Goal: Information Seeking & Learning: Learn about a topic

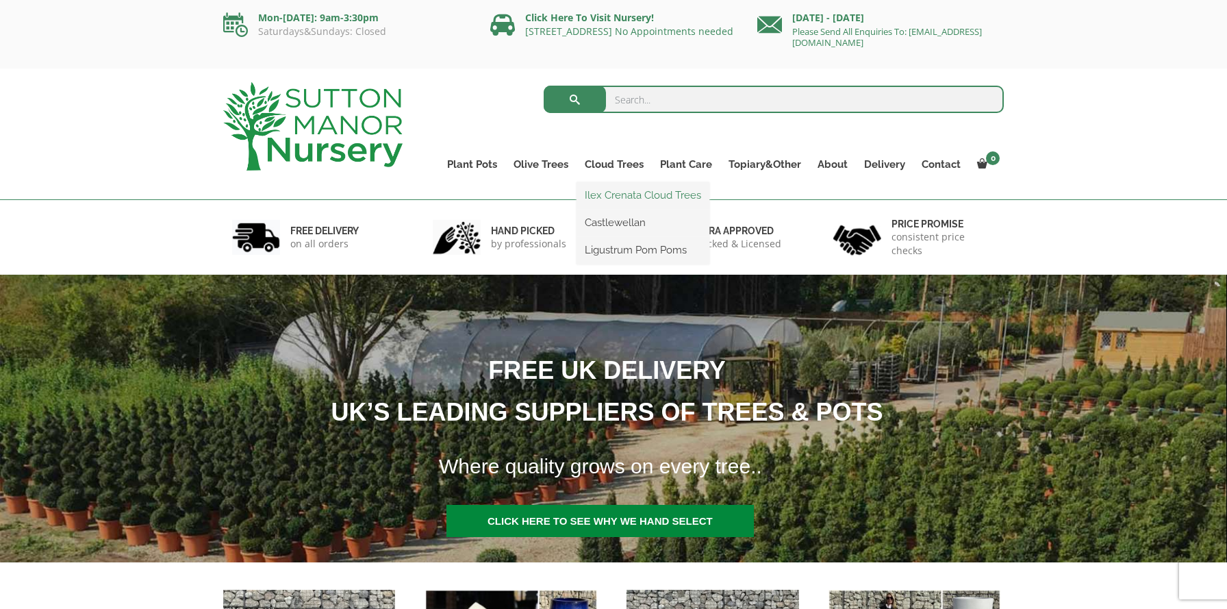
scroll to position [16, 0]
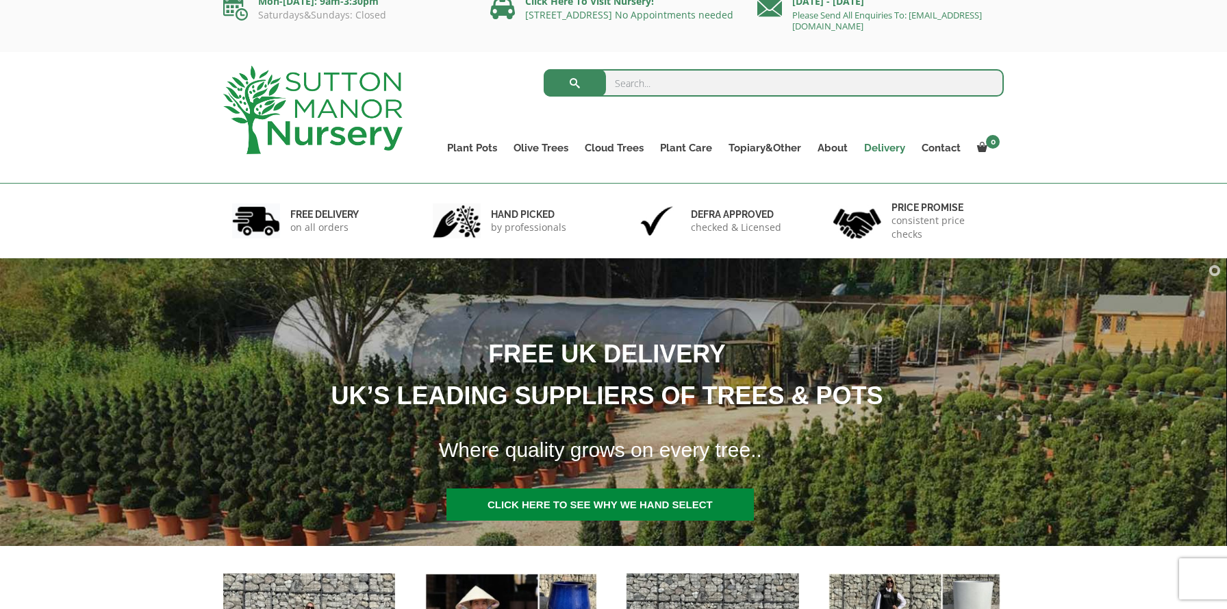
click at [886, 149] on link "Delivery" at bounding box center [885, 147] width 58 height 19
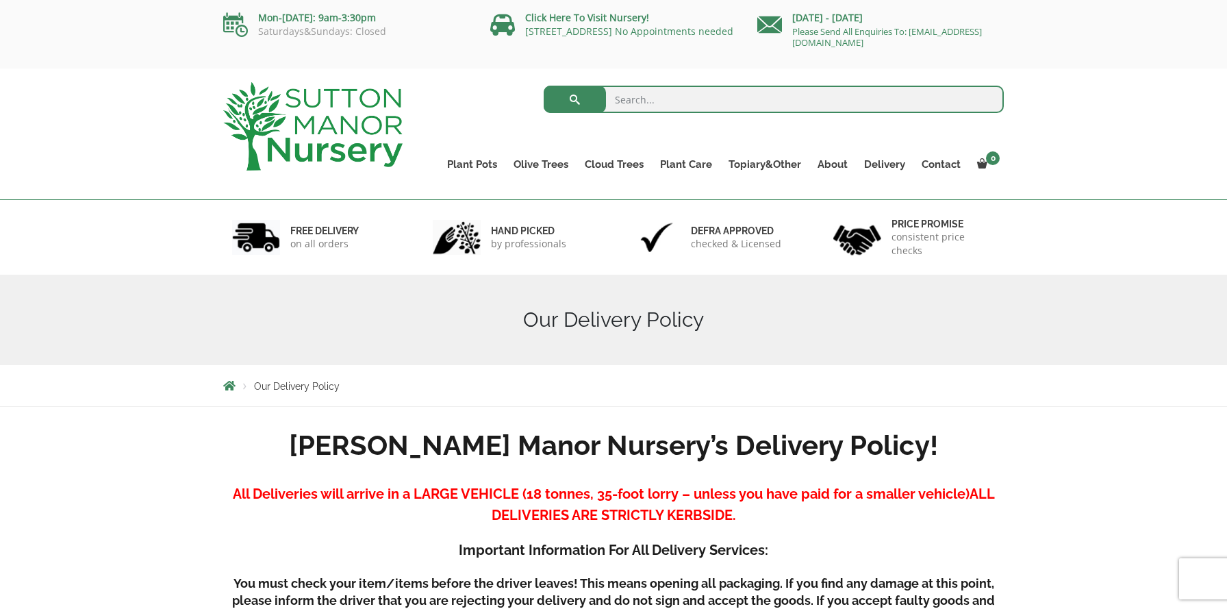
click at [640, 102] on input "search" at bounding box center [774, 99] width 461 height 27
type input "planting tips olive trees"
click at [575, 99] on button "submit" at bounding box center [575, 99] width 62 height 27
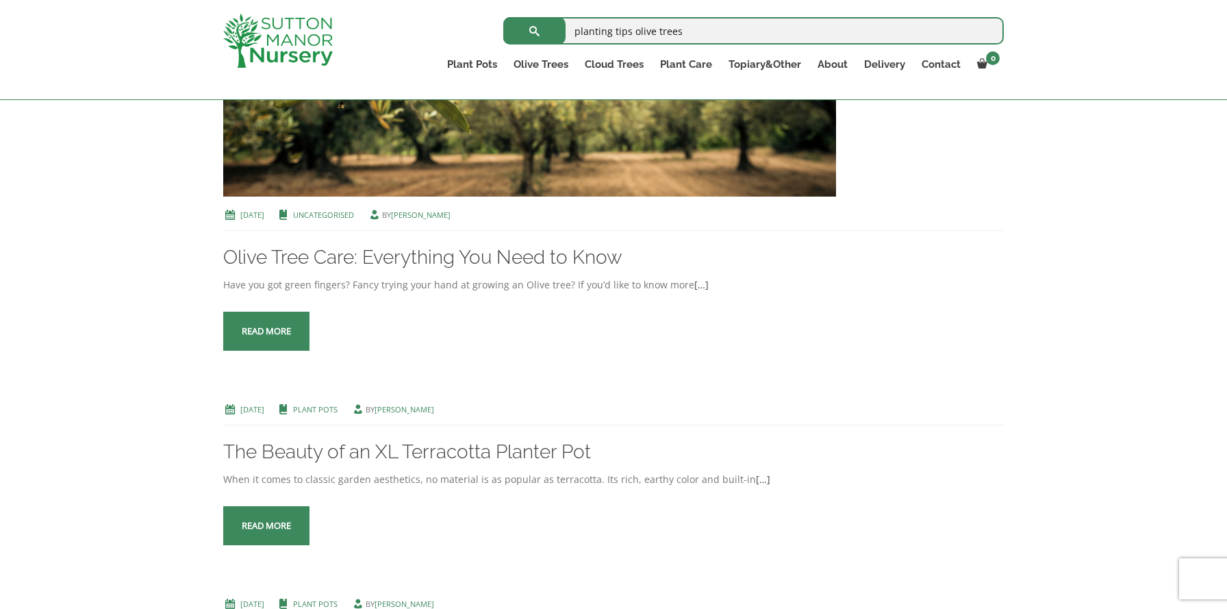
scroll to position [690, 0]
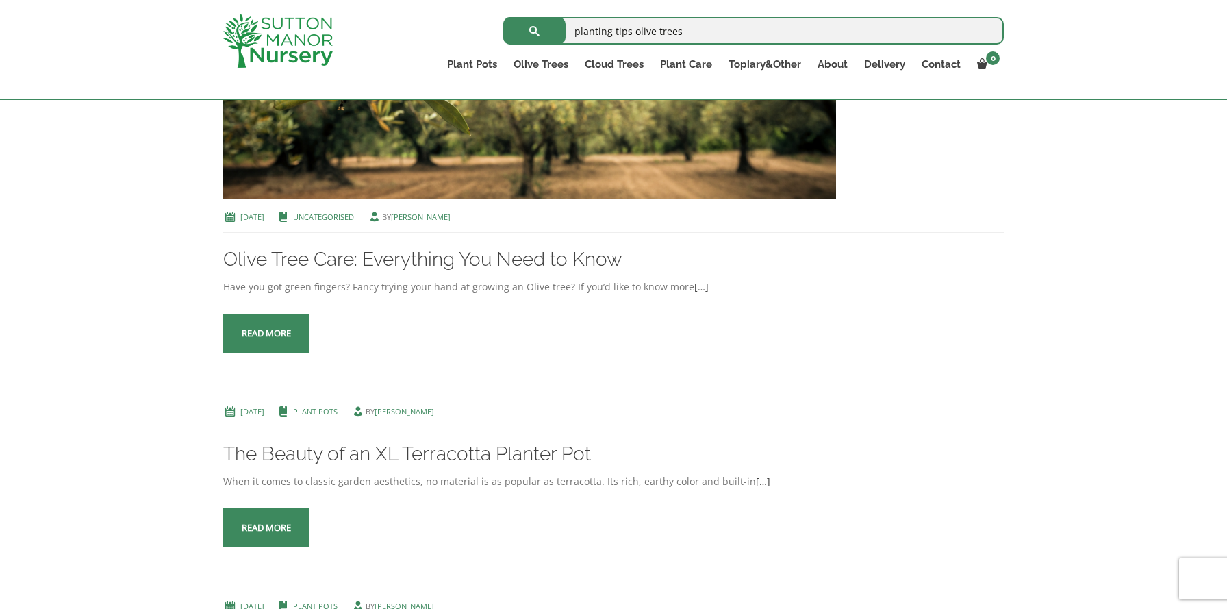
click at [266, 334] on span at bounding box center [266, 334] width 0 height 0
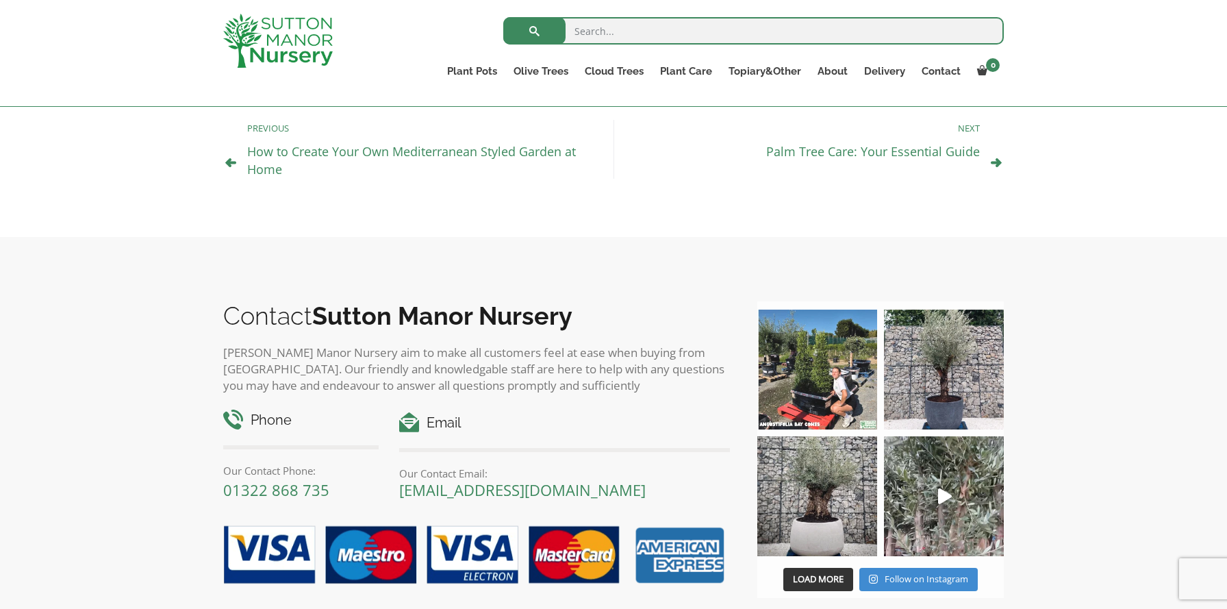
scroll to position [4972, 0]
